Goal: Task Accomplishment & Management: Manage account settings

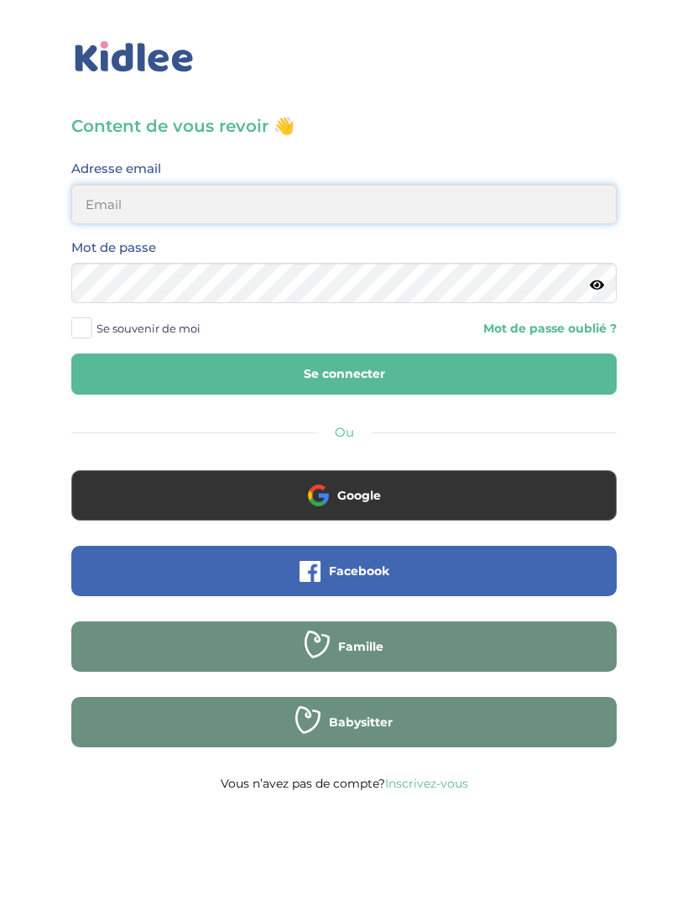
type input "sarahlyadss@gmail.com"
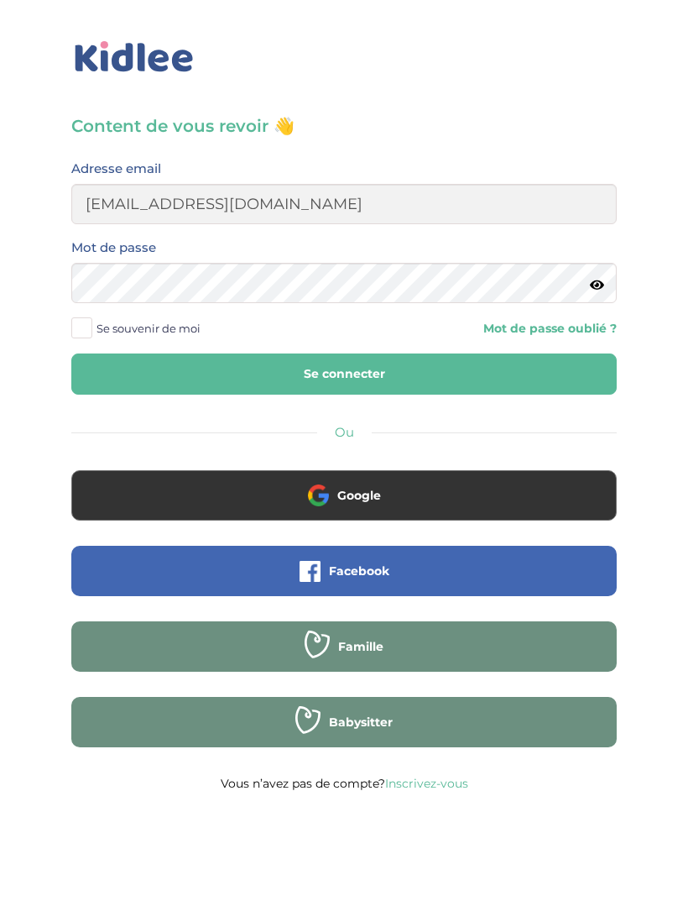
click at [344, 374] on button "Se connecter" at bounding box center [344, 373] width 546 height 41
click at [507, 374] on button "Se connecter" at bounding box center [344, 373] width 546 height 41
click at [478, 361] on button "Se connecter" at bounding box center [344, 373] width 546 height 41
click at [488, 377] on button "Se connecter" at bounding box center [344, 373] width 546 height 41
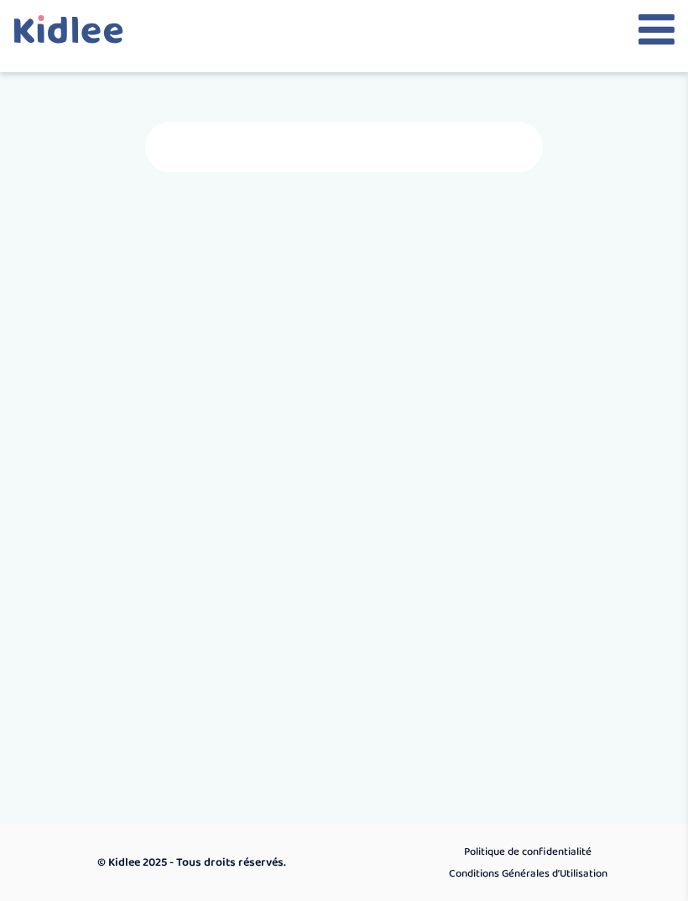
click at [641, 36] on icon at bounding box center [657, 29] width 36 height 42
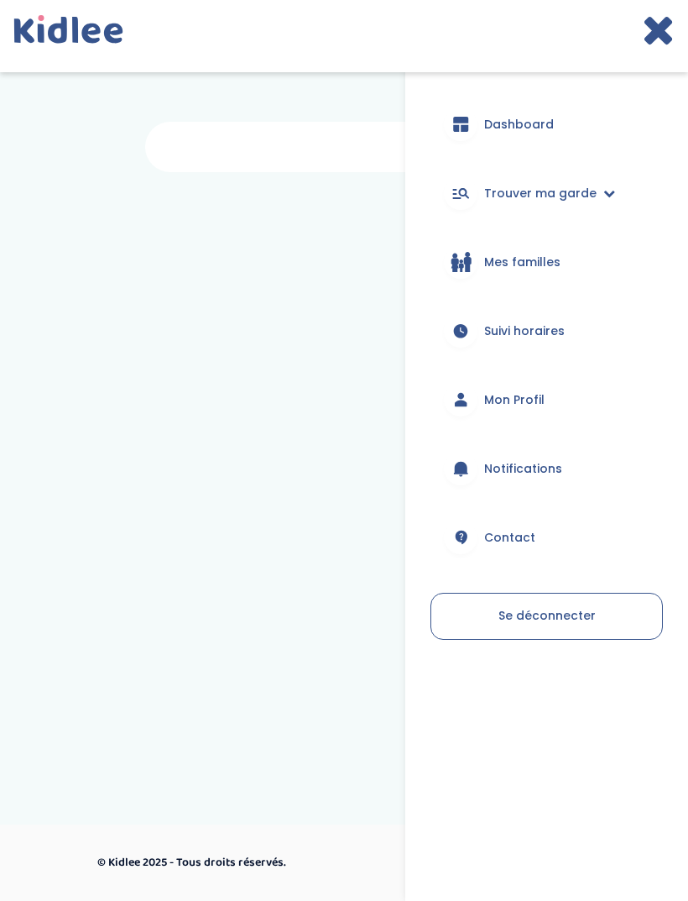
click at [594, 387] on link "Mon Profil" at bounding box center [547, 399] width 233 height 60
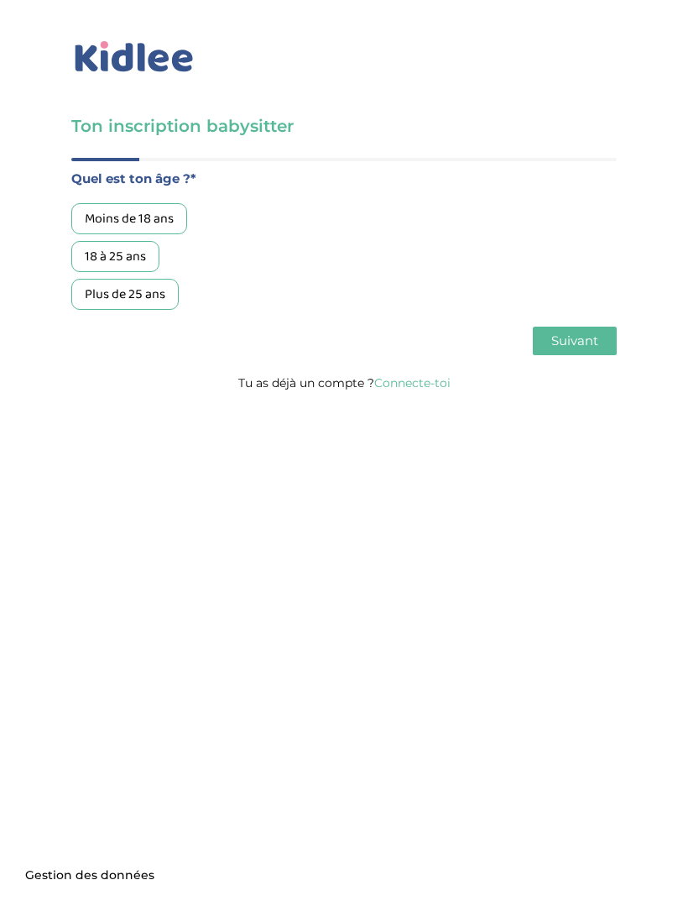
click at [424, 390] on link "Connecte-toi" at bounding box center [412, 382] width 76 height 15
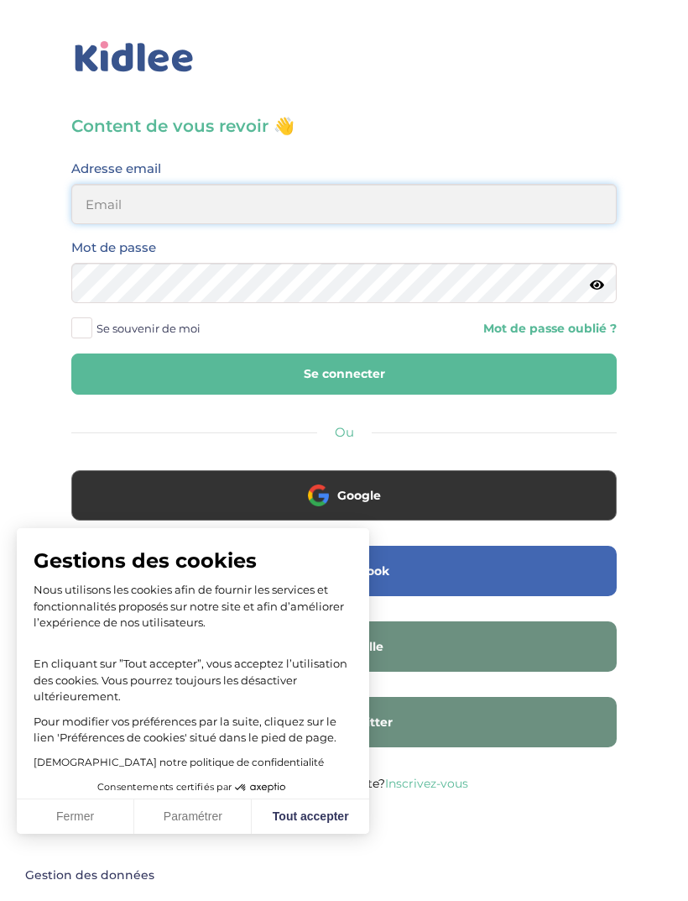
type input "[EMAIL_ADDRESS][DOMAIN_NAME]"
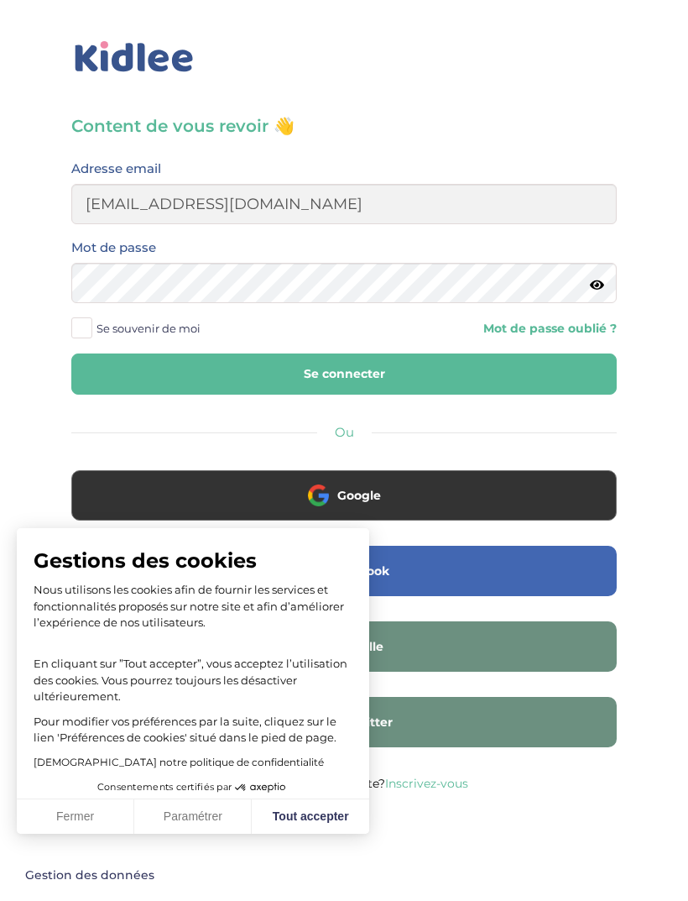
click at [521, 353] on button "Se connecter" at bounding box center [344, 373] width 546 height 41
click at [533, 367] on button "Se connecter" at bounding box center [344, 373] width 546 height 41
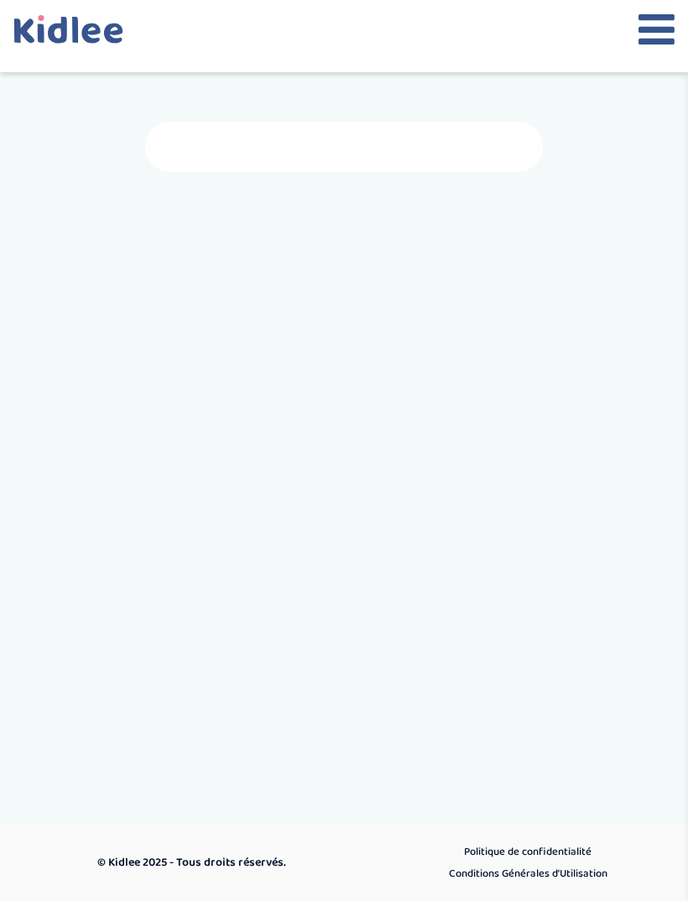
scroll to position [54, 0]
click at [468, 374] on div "trouver ma garde Dashboard Mon profil Mes famille Mes documents Dashboard Trouv…" at bounding box center [344, 378] width 688 height 588
click at [456, 238] on div at bounding box center [344, 210] width 714 height 227
